Goal: Obtain resource: Download file/media

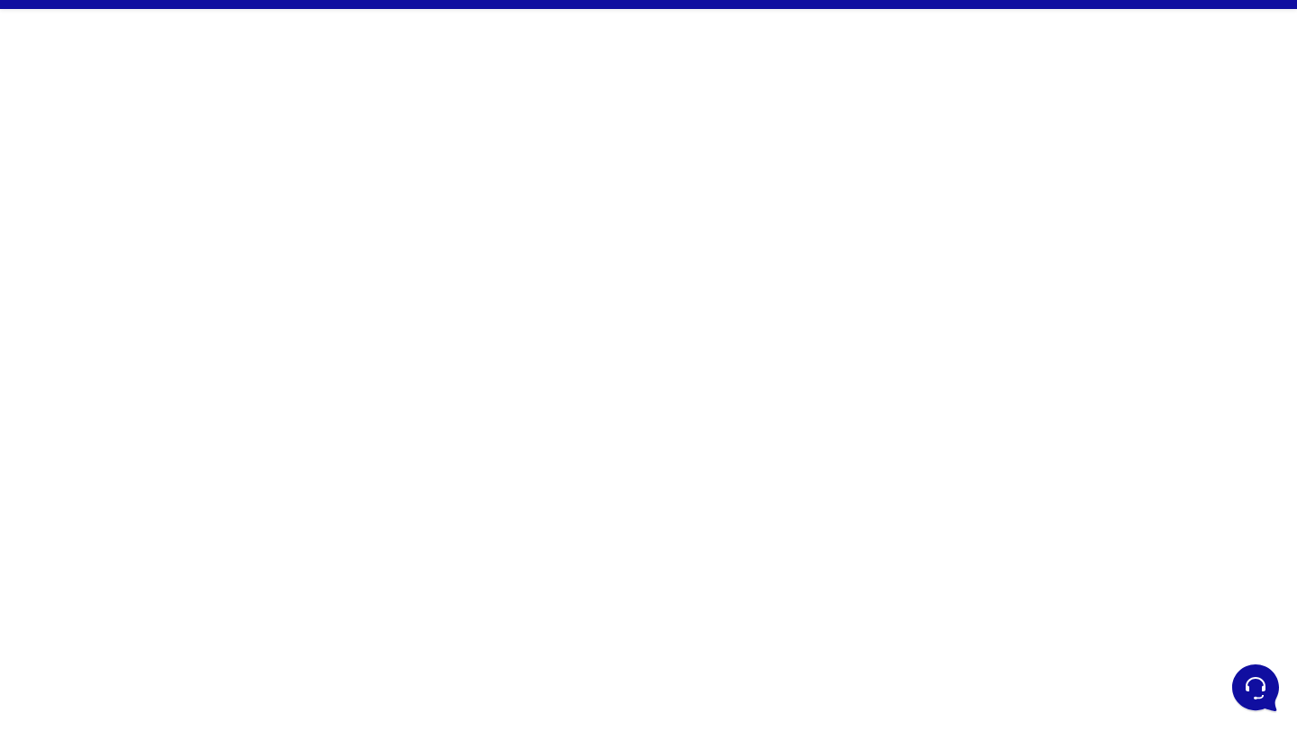
scroll to position [68, 0]
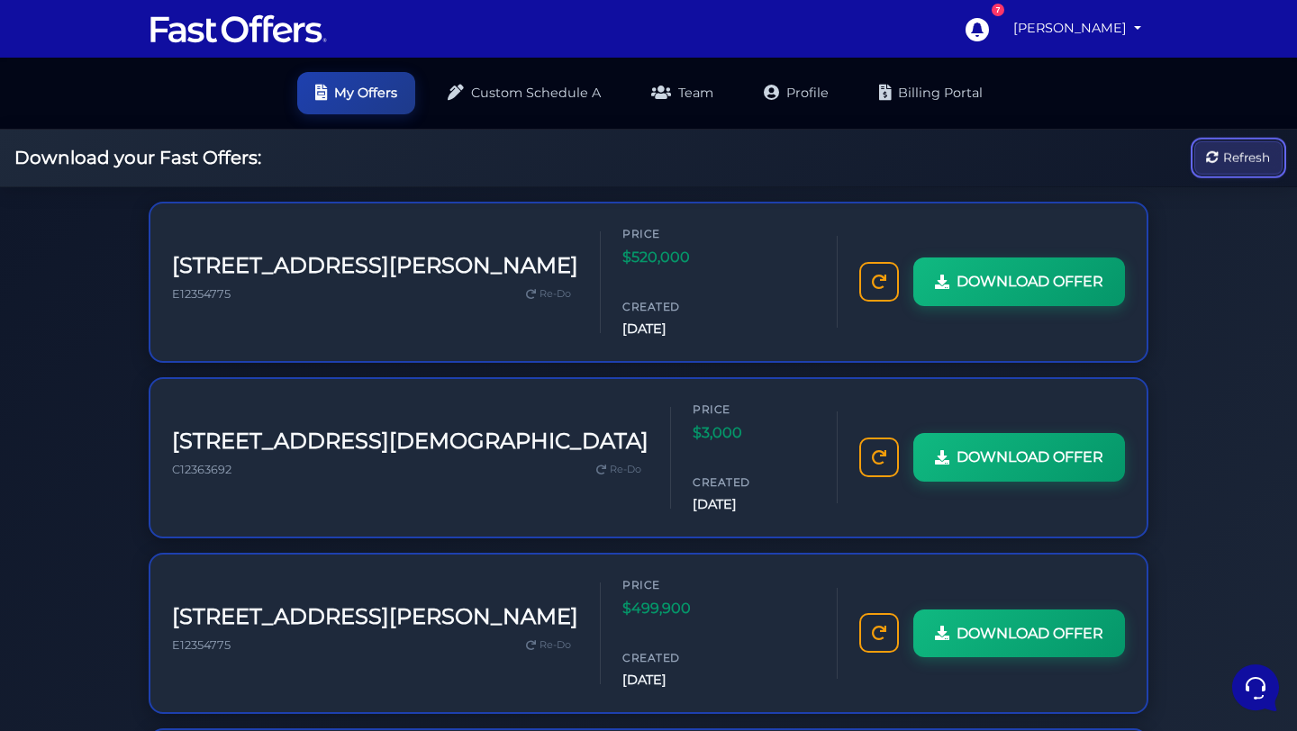
click at [1262, 150] on span "Refresh" at bounding box center [1246, 158] width 47 height 20
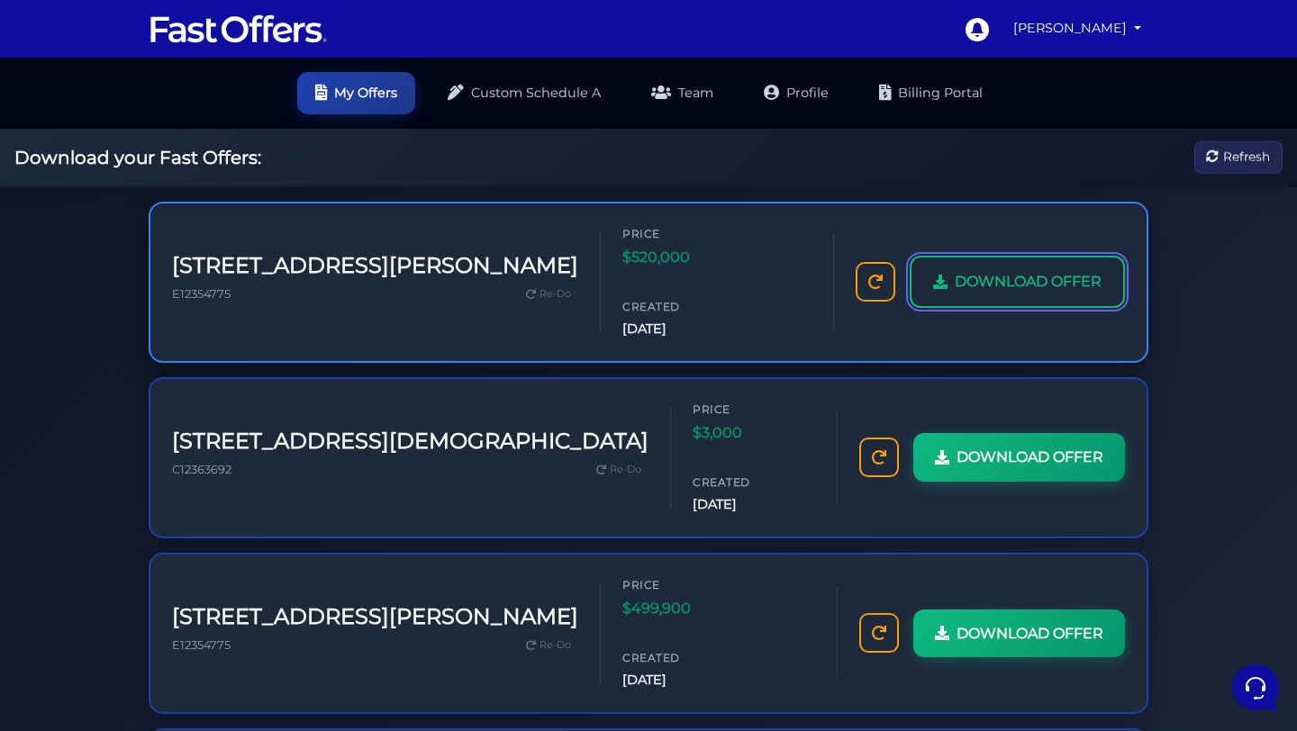
click at [1062, 270] on span "DOWNLOAD OFFER" at bounding box center [1028, 281] width 147 height 23
